Goal: Transaction & Acquisition: Download file/media

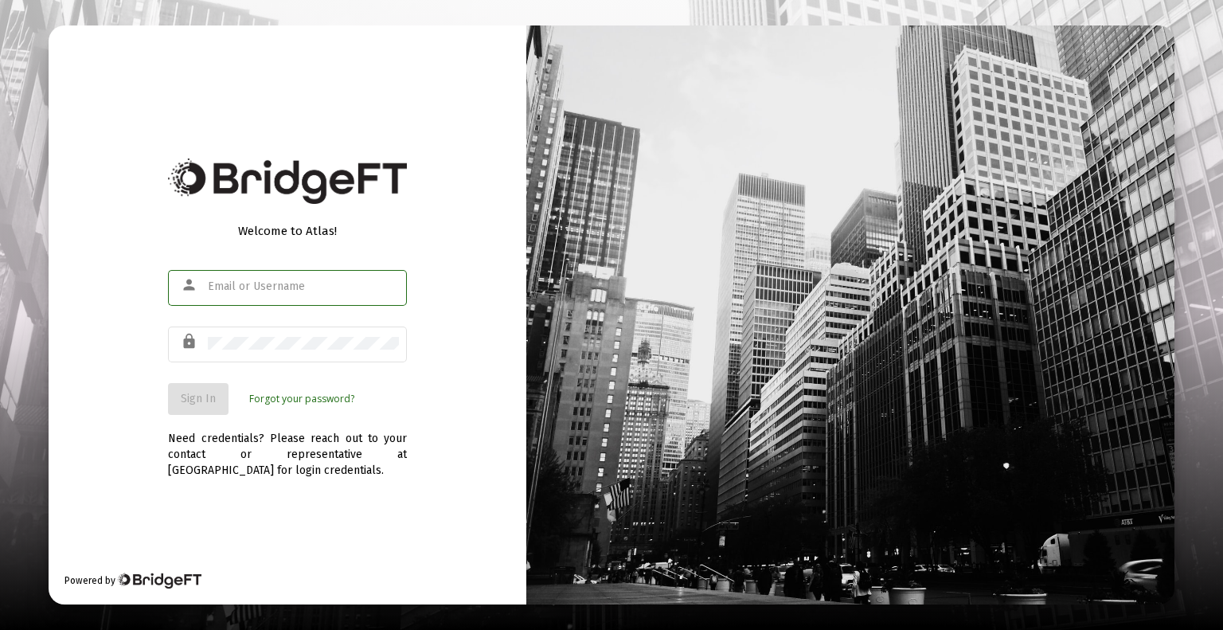
type input "[EMAIL_ADDRESS][DOMAIN_NAME]"
click at [200, 414] on button "Sign In" at bounding box center [198, 399] width 61 height 32
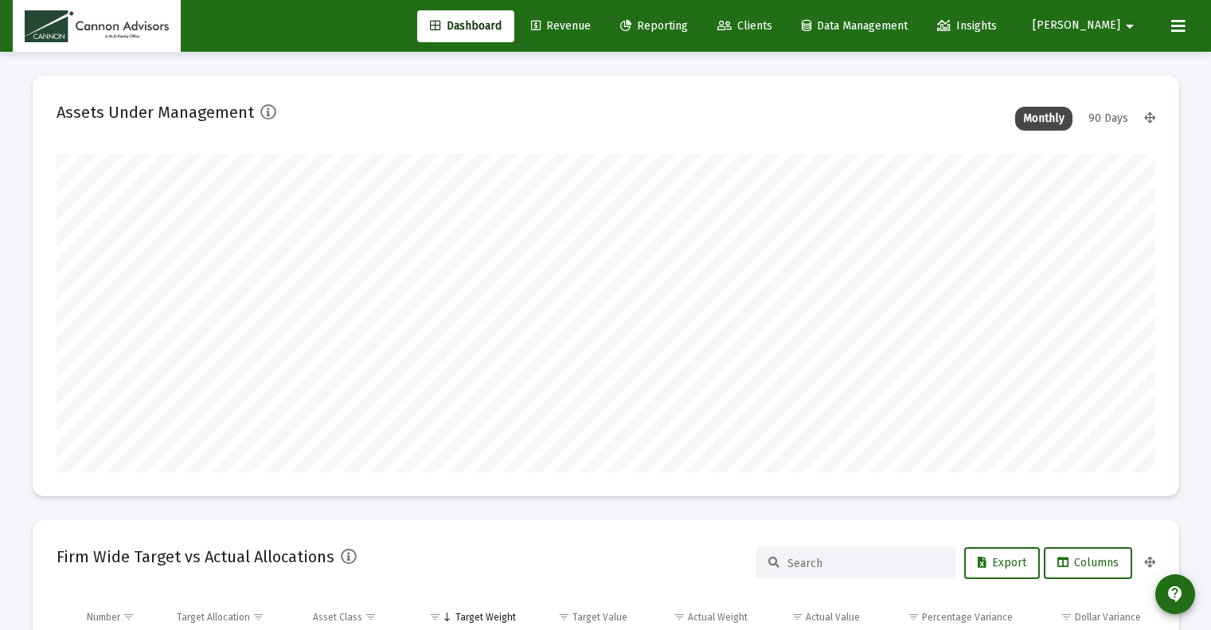
scroll to position [318, 592]
click at [1166, 28] on button at bounding box center [1178, 26] width 32 height 32
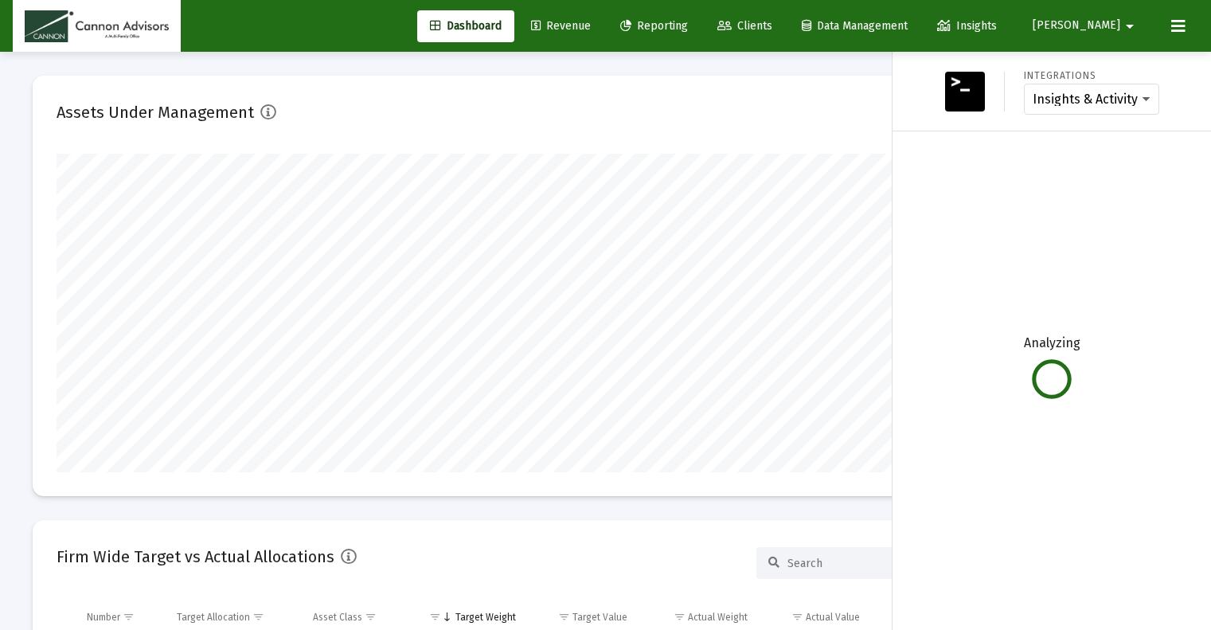
type input "[DATE]"
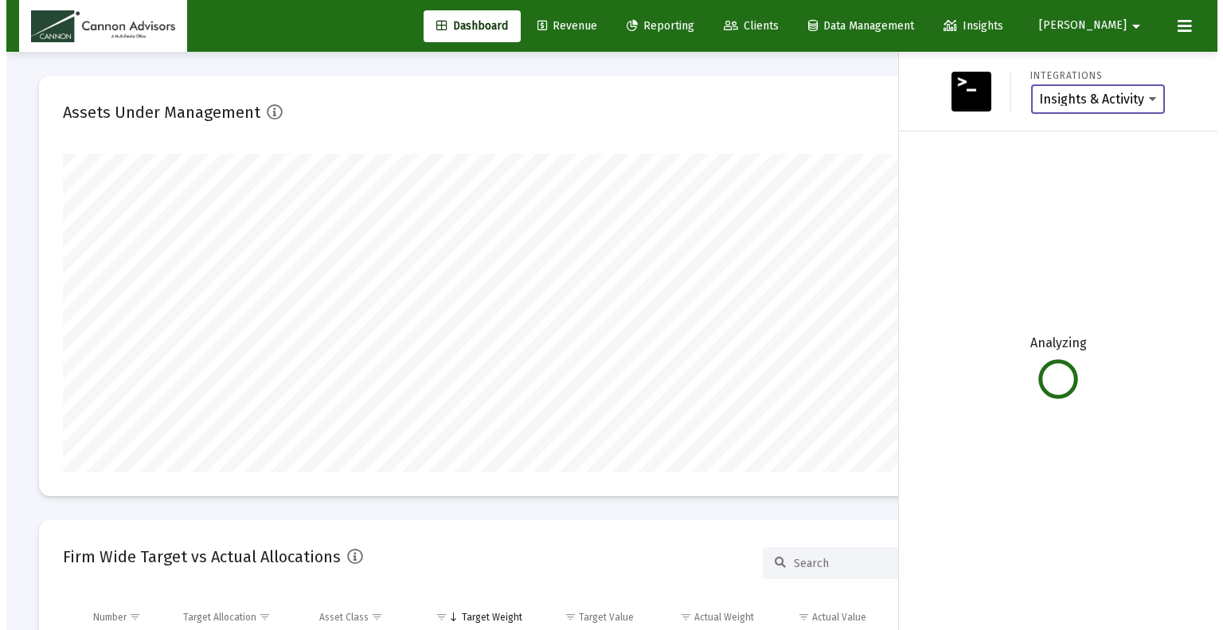
scroll to position [318, 514]
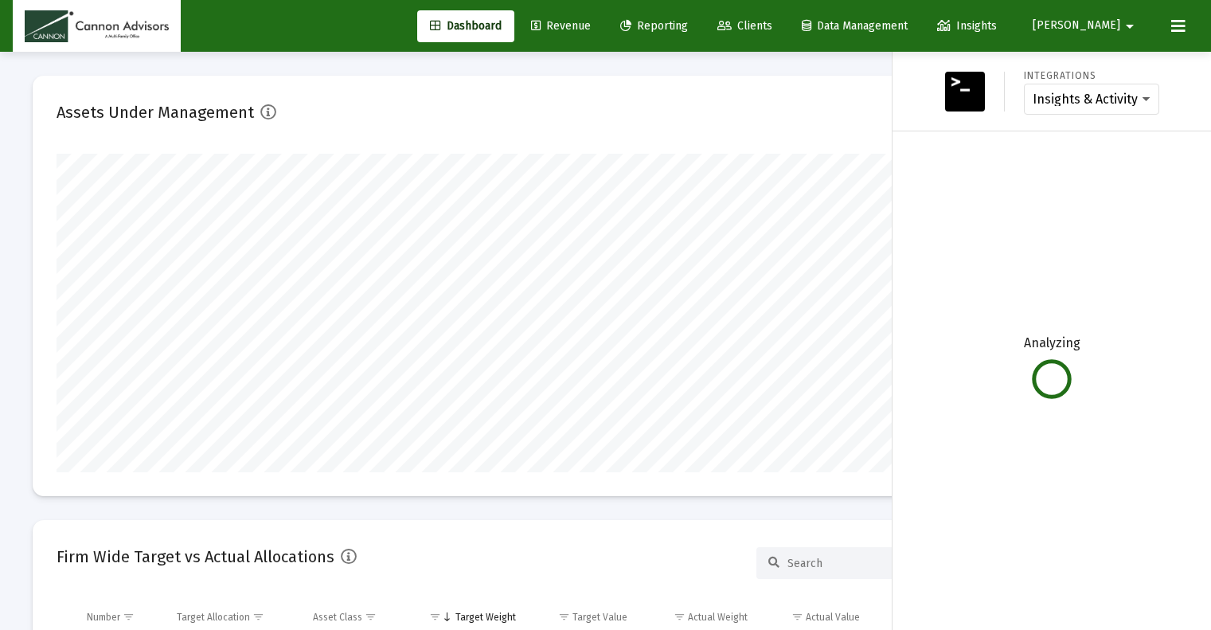
click at [1181, 29] on icon at bounding box center [1178, 26] width 14 height 19
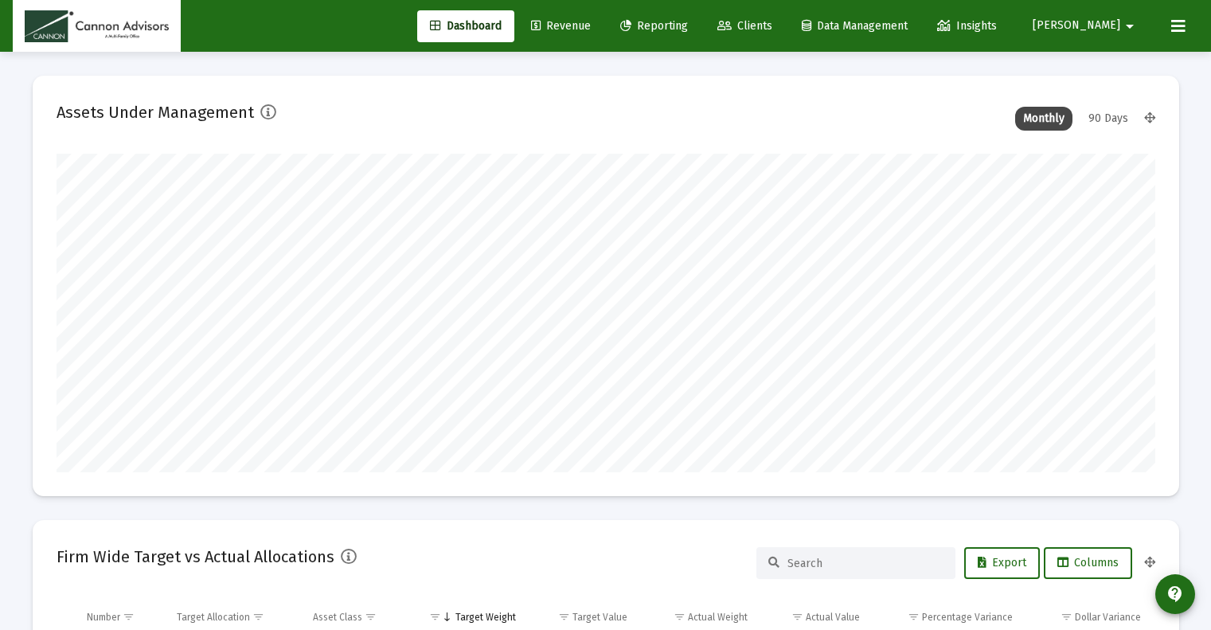
click at [1136, 31] on mat-icon "arrow_drop_down" at bounding box center [1129, 26] width 19 height 32
click at [1131, 30] on div at bounding box center [605, 315] width 1211 height 630
click at [1130, 31] on mat-icon "arrow_drop_down" at bounding box center [1129, 26] width 19 height 32
click at [1130, 31] on div at bounding box center [605, 315] width 1211 height 630
click at [688, 28] on span "Reporting" at bounding box center [654, 26] width 68 height 14
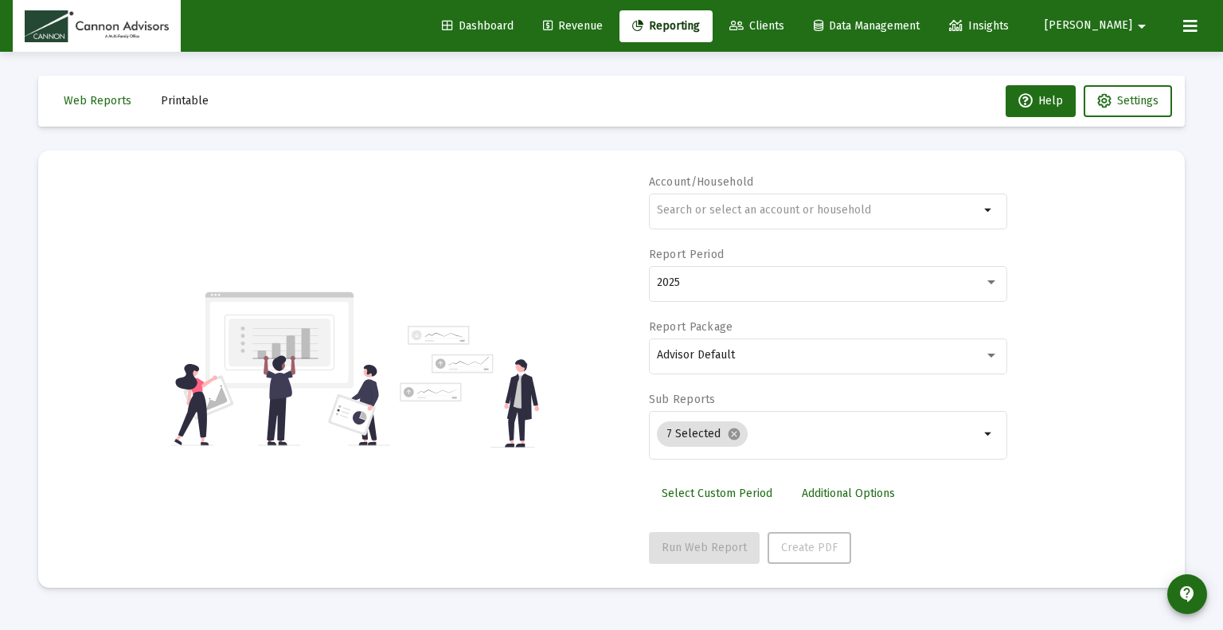
click at [162, 103] on span "Printable" at bounding box center [185, 101] width 48 height 14
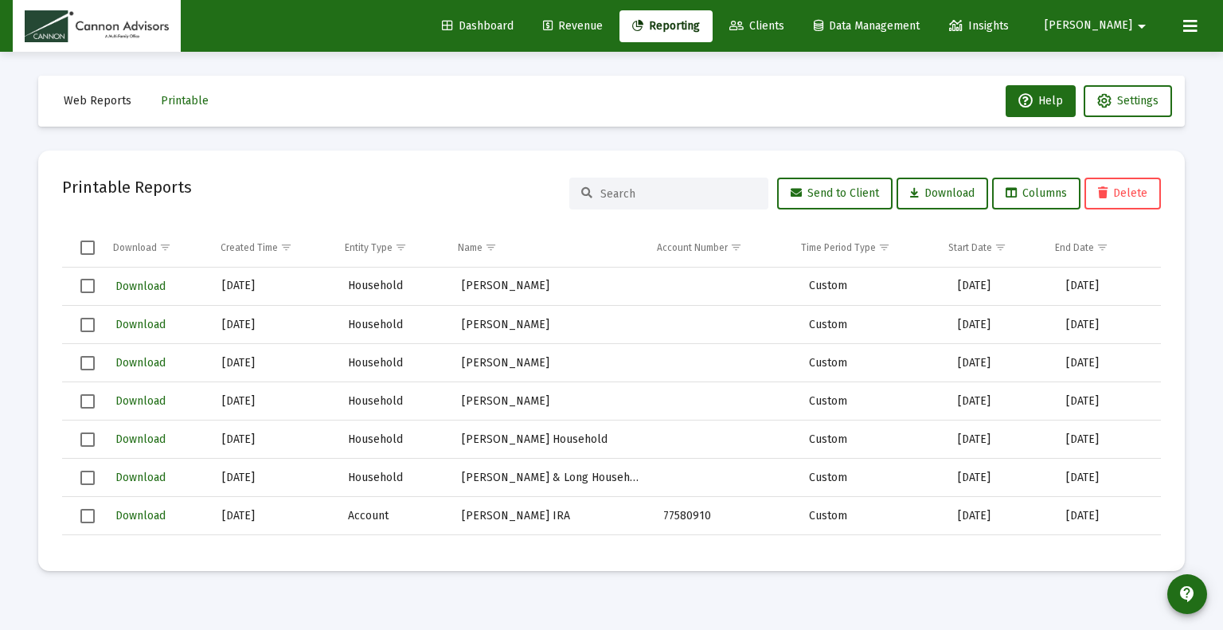
click at [84, 244] on span "Select all" at bounding box center [87, 247] width 14 height 14
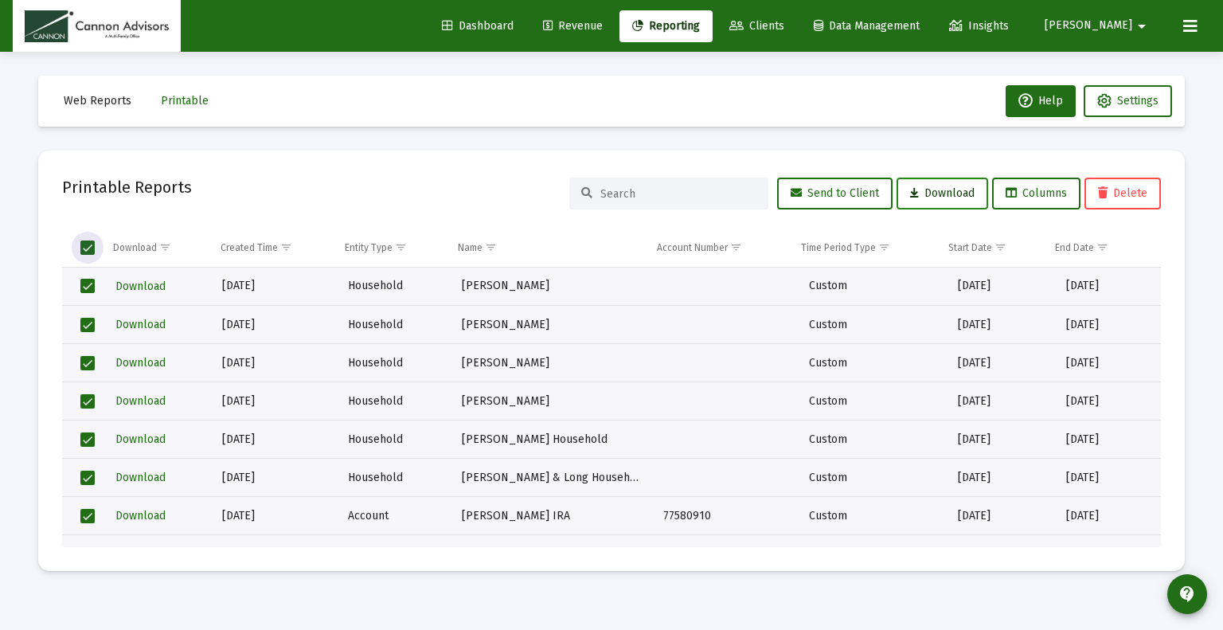
click at [928, 188] on span "Download" at bounding box center [942, 193] width 64 height 14
click at [1184, 27] on icon at bounding box center [1190, 26] width 14 height 19
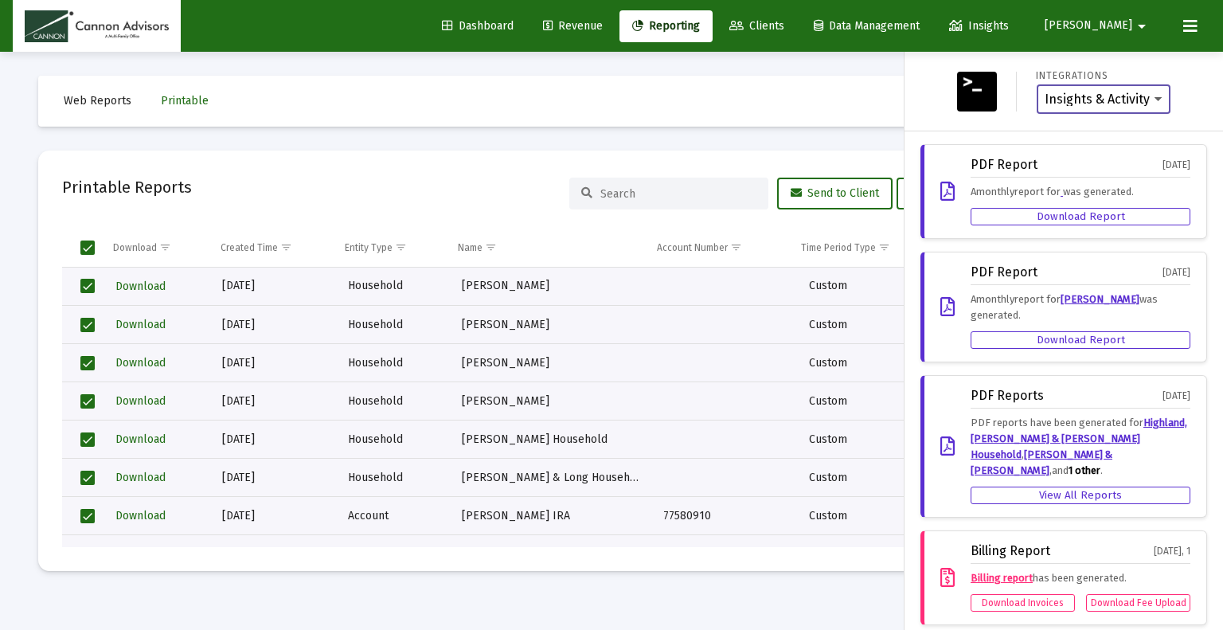
click at [1156, 100] on select "Insights & Activity Wealthbox" at bounding box center [1104, 99] width 118 height 14
click at [861, 137] on div at bounding box center [611, 315] width 1223 height 630
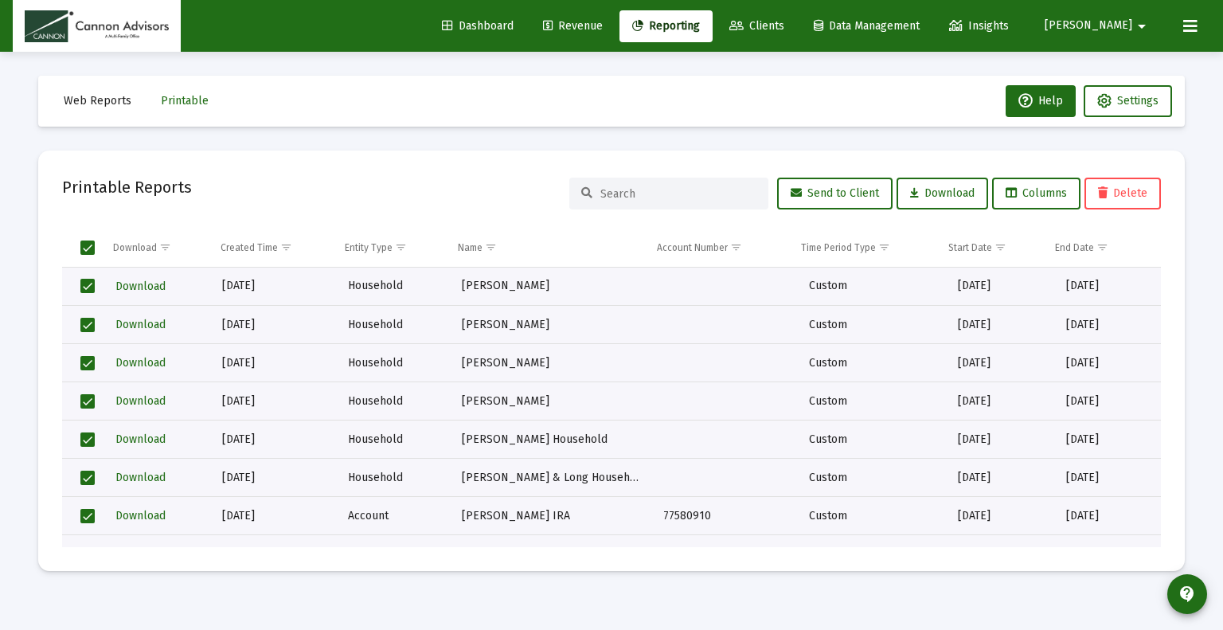
click at [861, 137] on div "Web Reports Printable Help Settings Printable Reports Send to Client Download C…" at bounding box center [611, 323] width 1194 height 543
click at [684, 145] on div "Web Reports Printable Help Settings Printable Reports Send to Client Download C…" at bounding box center [611, 323] width 1194 height 543
click at [1192, 37] on button at bounding box center [1190, 26] width 32 height 32
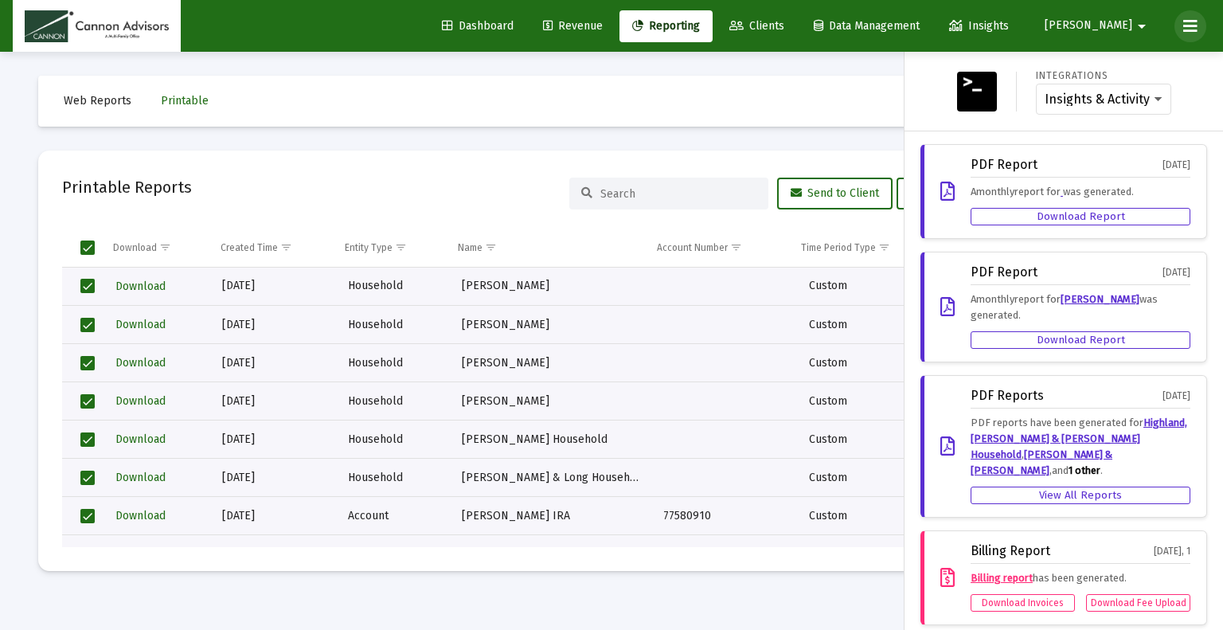
click at [1192, 37] on button at bounding box center [1190, 26] width 32 height 32
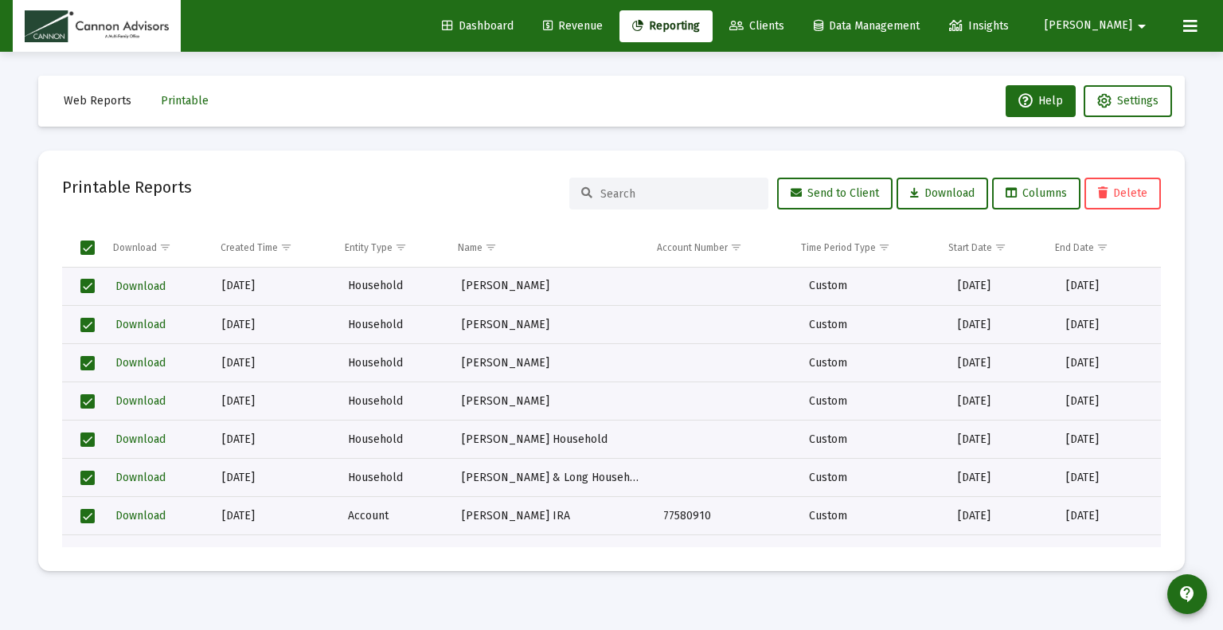
click at [1142, 33] on mat-icon "arrow_drop_down" at bounding box center [1141, 26] width 19 height 32
click at [1131, 64] on span "Settings" at bounding box center [1144, 68] width 47 height 38
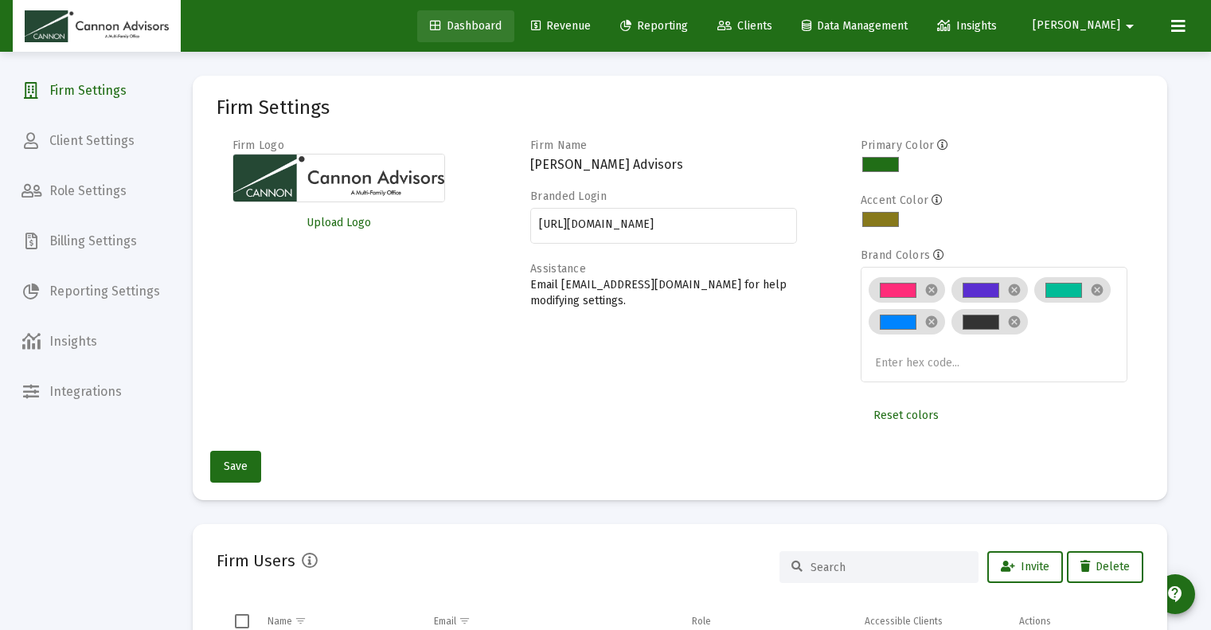
click at [502, 29] on span "Dashboard" at bounding box center [466, 26] width 72 height 14
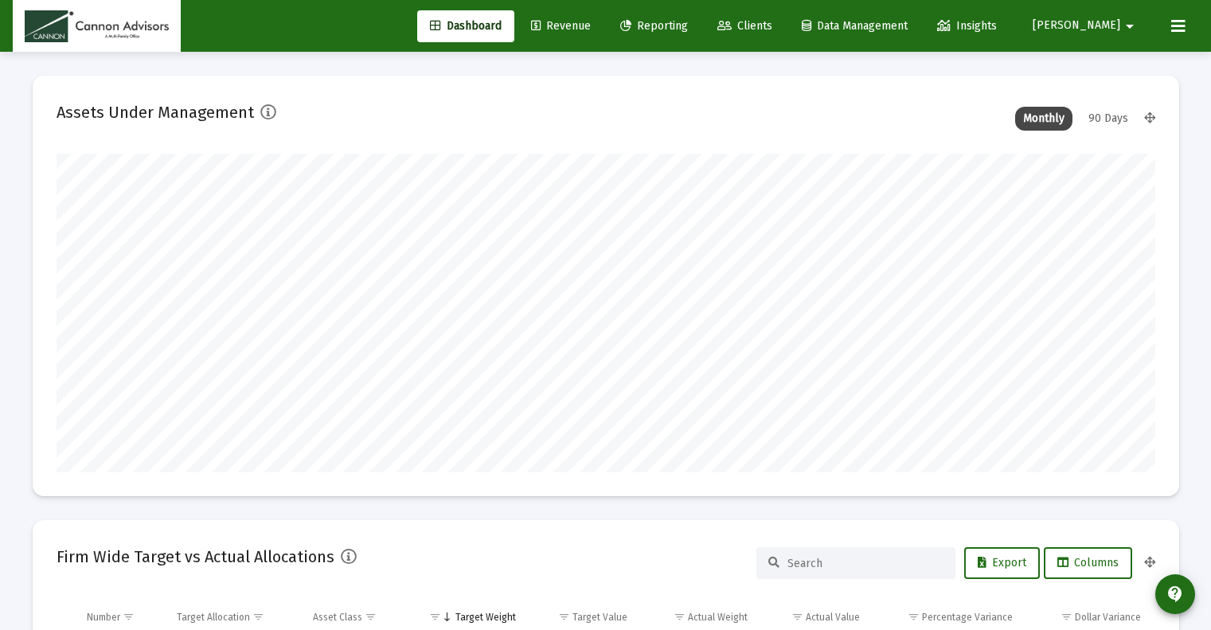
scroll to position [318, 592]
click at [1186, 29] on button at bounding box center [1178, 26] width 32 height 32
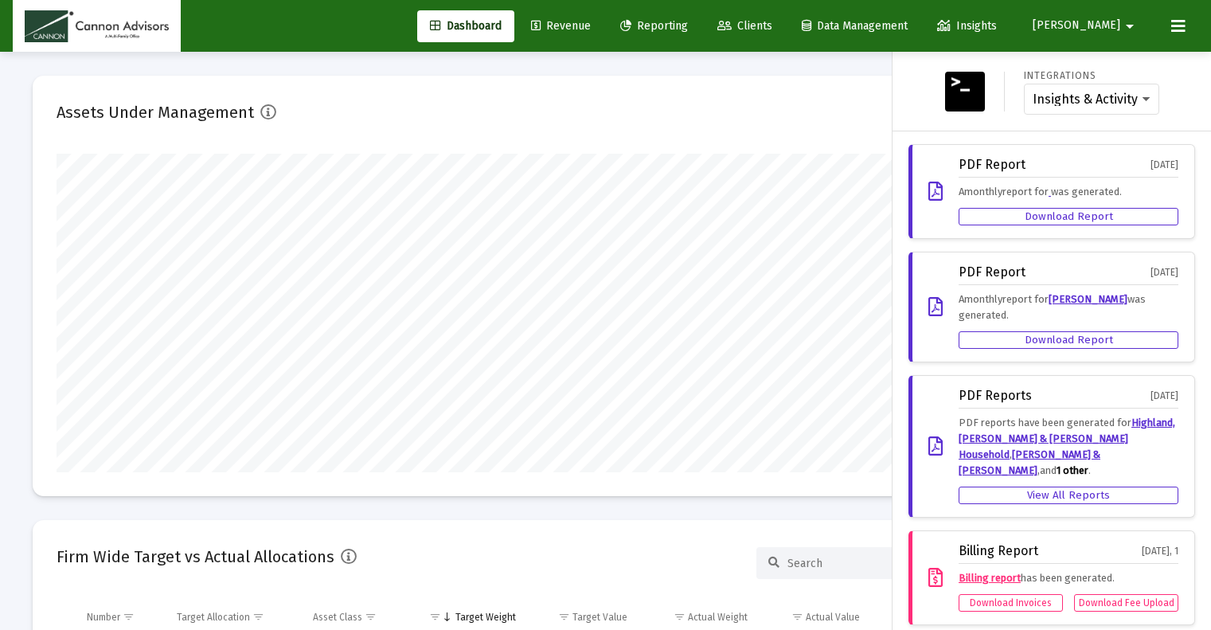
click at [1186, 29] on button at bounding box center [1178, 26] width 32 height 32
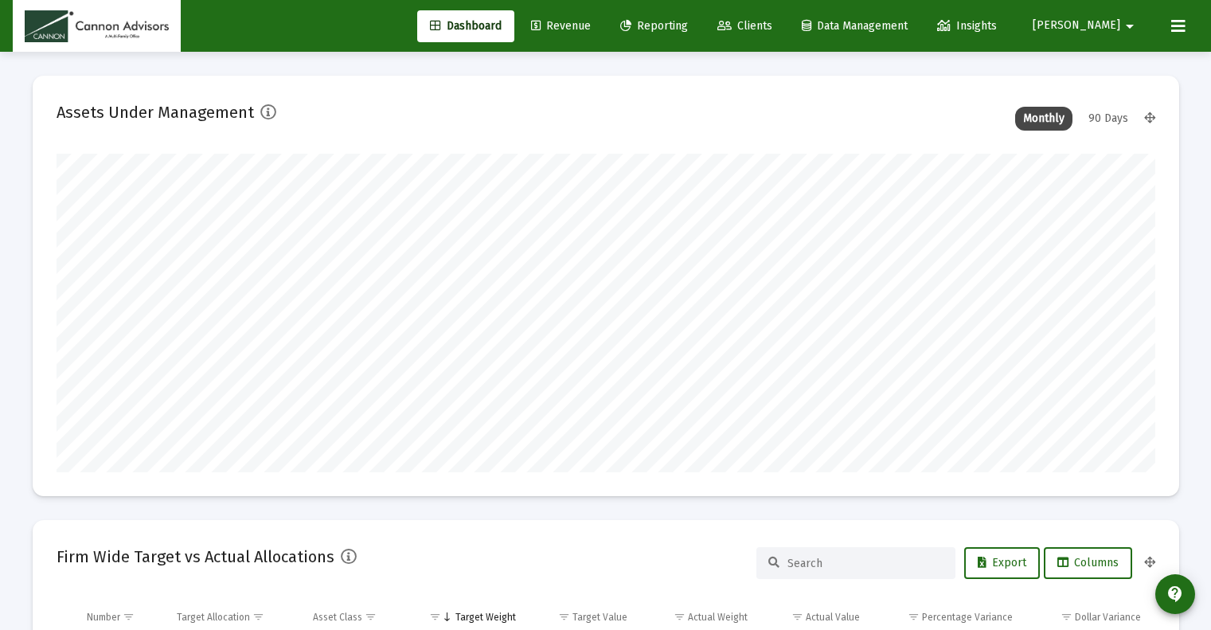
click at [1184, 37] on button at bounding box center [1178, 26] width 32 height 32
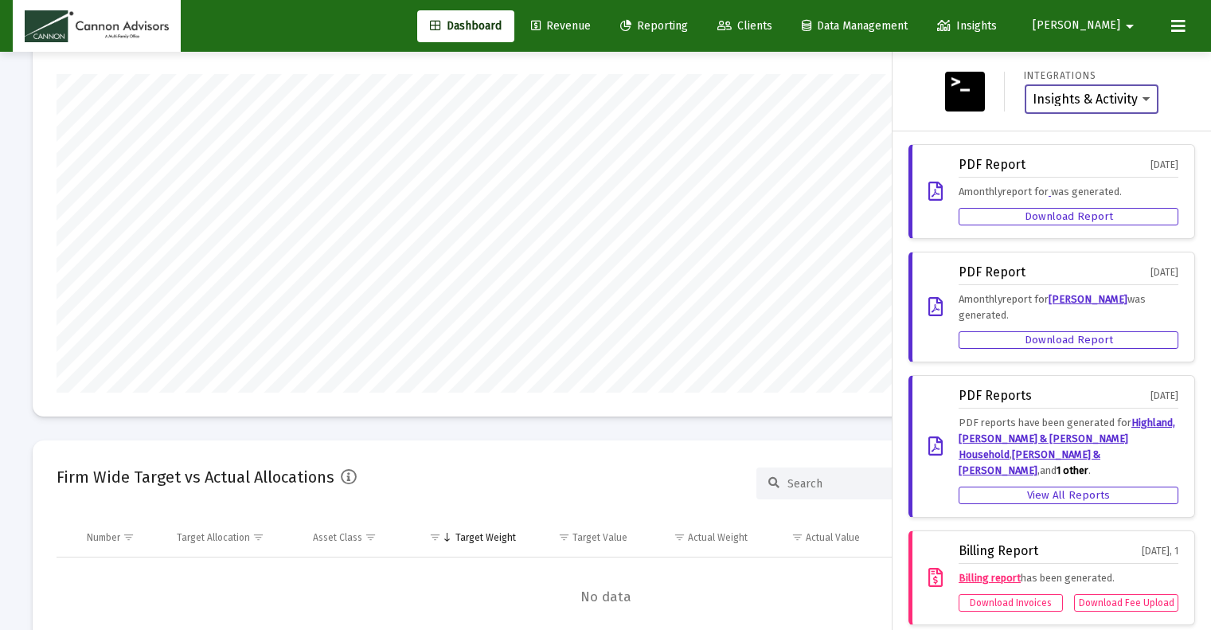
scroll to position [0, 0]
